Goal: Task Accomplishment & Management: Use online tool/utility

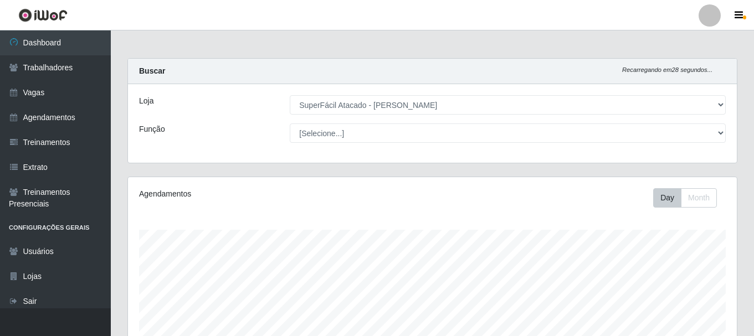
select select "399"
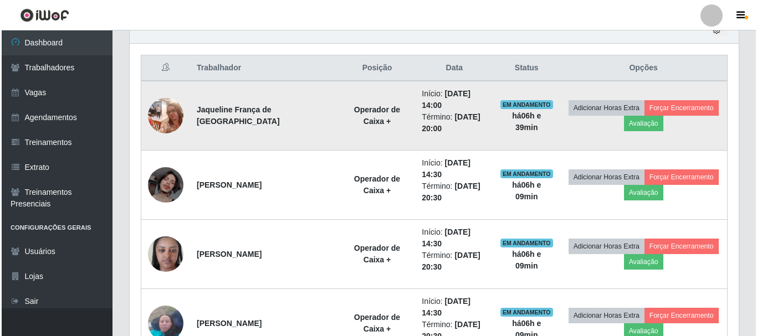
scroll to position [424, 0]
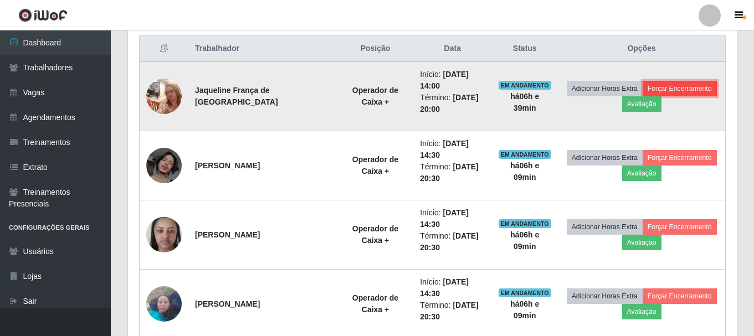
click at [675, 84] on button "Forçar Encerramento" at bounding box center [680, 89] width 74 height 16
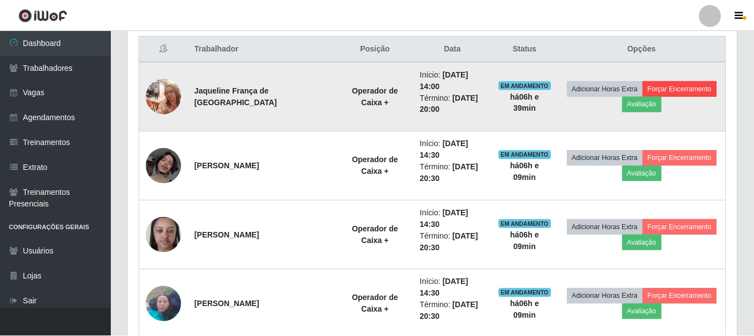
scroll to position [230, 604]
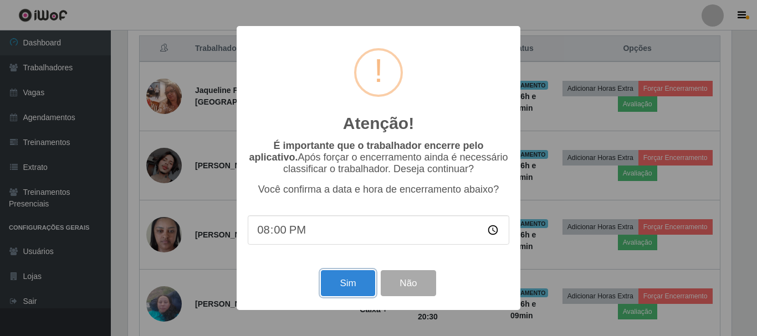
drag, startPoint x: 342, startPoint y: 288, endPoint x: 344, endPoint y: 278, distance: 10.7
click at [344, 287] on button "Sim" at bounding box center [348, 283] width 54 height 26
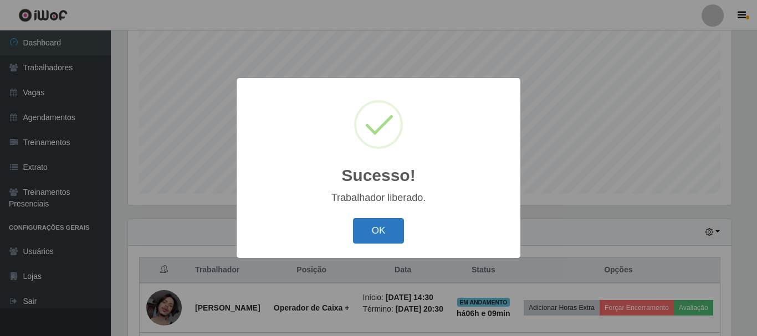
click at [383, 229] on button "OK" at bounding box center [379, 231] width 52 height 26
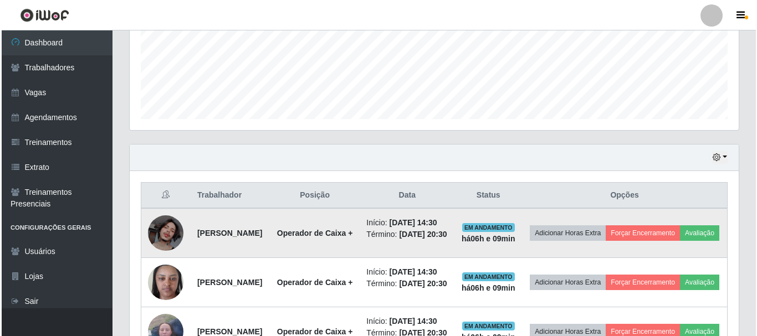
scroll to position [369, 0]
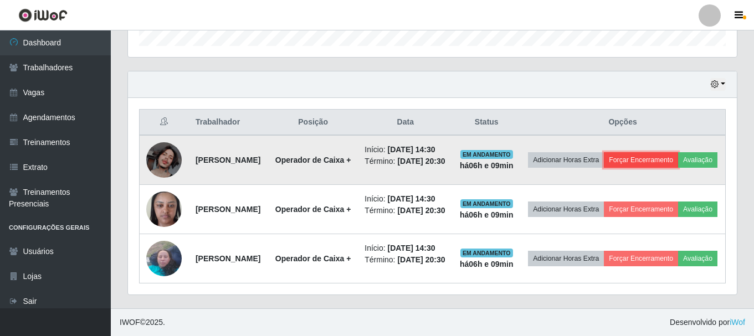
click at [678, 152] on button "Forçar Encerramento" at bounding box center [641, 160] width 74 height 16
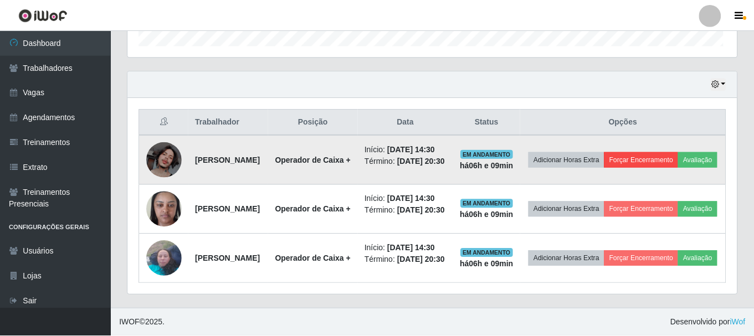
scroll to position [230, 604]
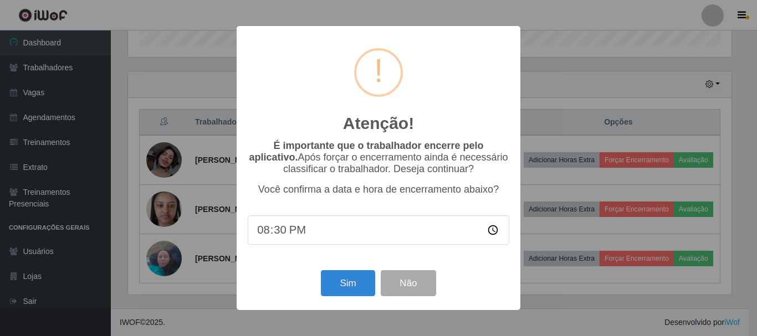
click at [319, 289] on div "Sim Não" at bounding box center [379, 284] width 262 height 32
click at [343, 289] on button "Sim" at bounding box center [348, 283] width 54 height 26
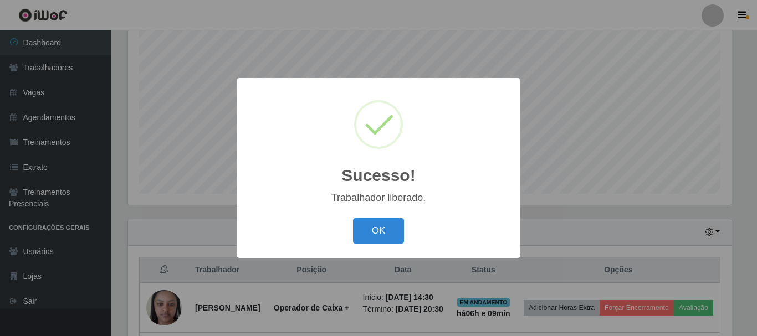
drag, startPoint x: 416, startPoint y: 224, endPoint x: 411, endPoint y: 236, distance: 12.5
click at [416, 231] on div "OK Cancel" at bounding box center [379, 231] width 262 height 32
drag, startPoint x: 388, startPoint y: 230, endPoint x: 397, endPoint y: 215, distance: 17.7
click at [388, 229] on button "OK" at bounding box center [379, 231] width 52 height 26
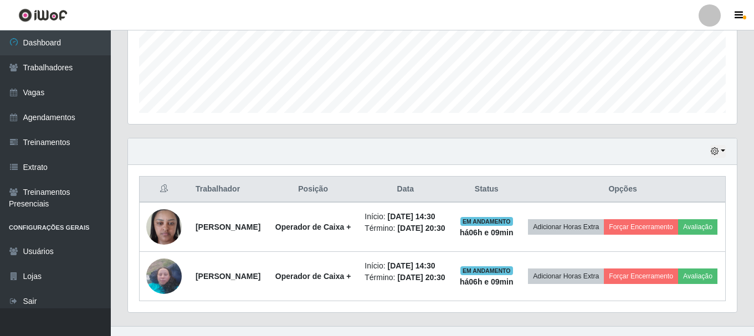
scroll to position [341, 0]
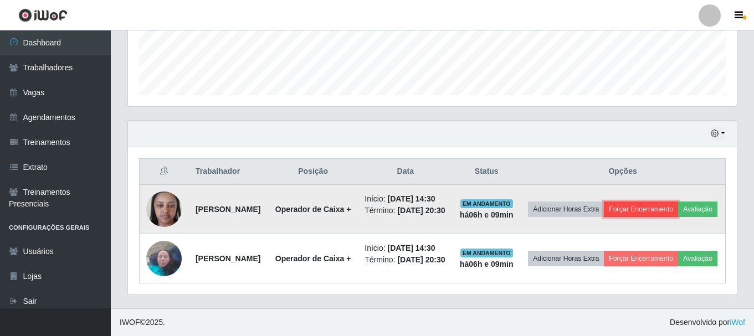
click at [660, 202] on button "Forçar Encerramento" at bounding box center [641, 210] width 74 height 16
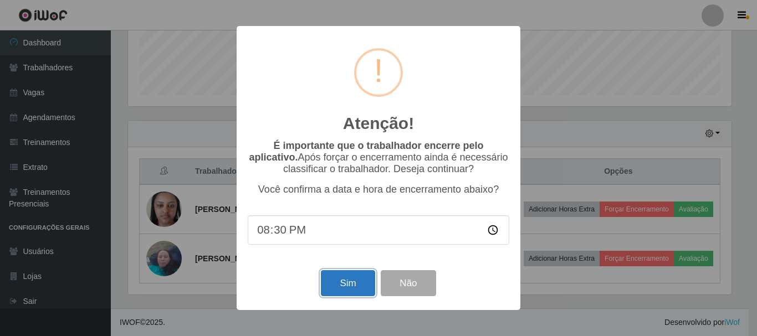
click at [359, 288] on button "Sim" at bounding box center [348, 283] width 54 height 26
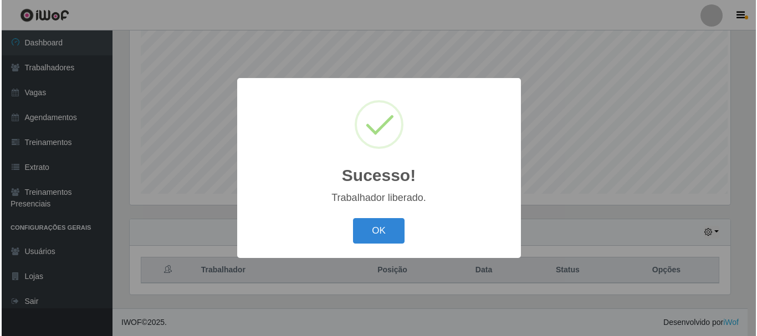
scroll to position [0, 0]
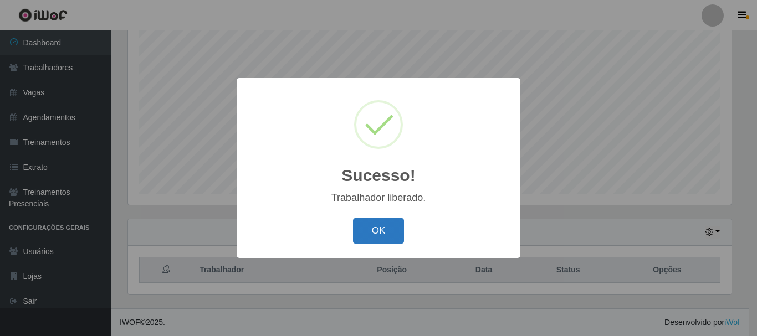
click at [371, 235] on button "OK" at bounding box center [379, 231] width 52 height 26
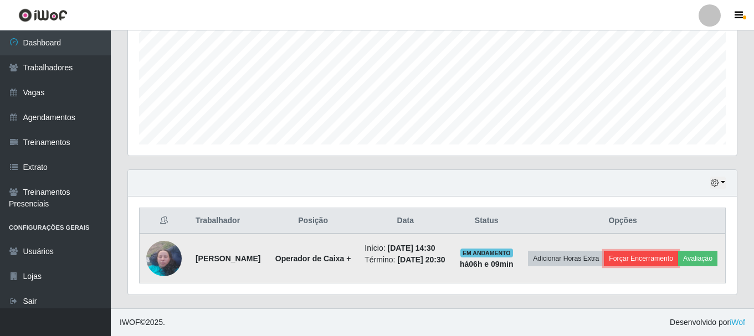
click at [678, 251] on button "Forçar Encerramento" at bounding box center [641, 259] width 74 height 16
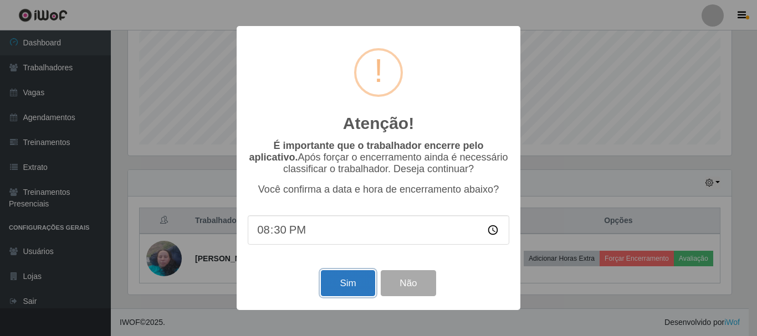
click at [344, 290] on button "Sim" at bounding box center [348, 283] width 54 height 26
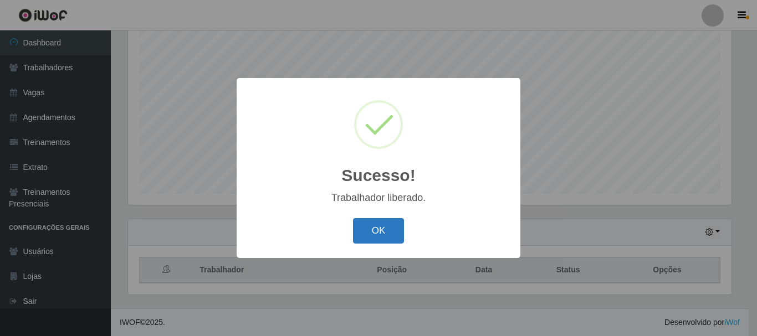
click at [401, 231] on button "OK" at bounding box center [379, 231] width 52 height 26
